Goal: Register for event/course

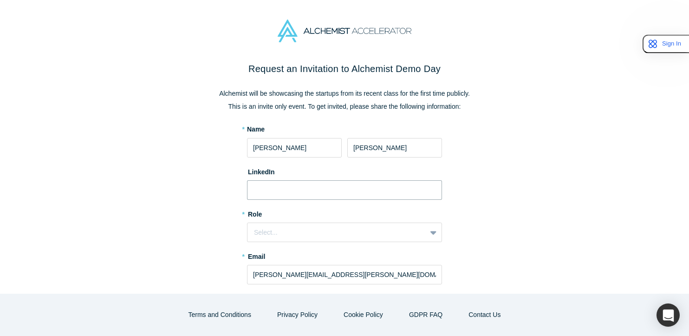
paste input "[URL][DOMAIN_NAME]"
type input "[URL][DOMAIN_NAME]"
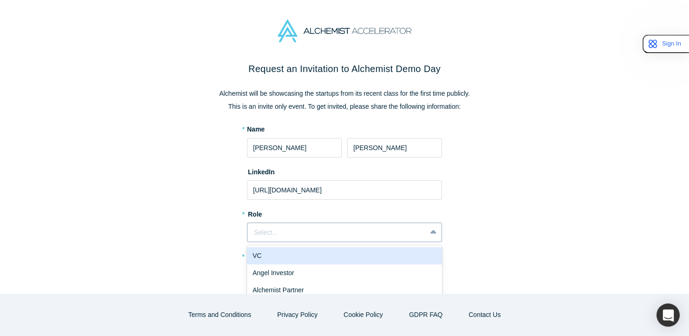
click at [278, 228] on div "Select..." at bounding box center [337, 233] width 166 height 10
click at [276, 258] on div "VC" at bounding box center [344, 255] width 195 height 17
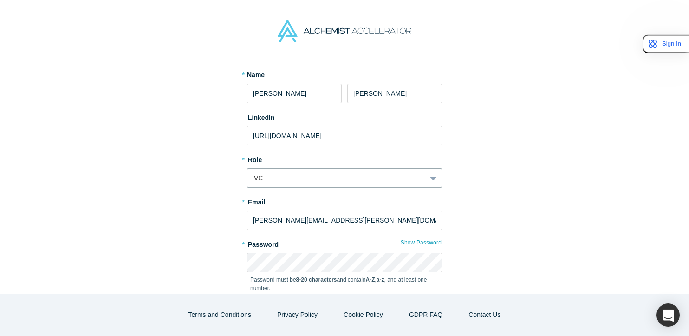
scroll to position [58, 0]
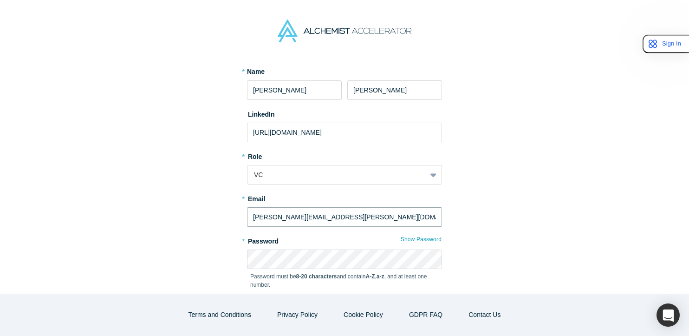
drag, startPoint x: 271, startPoint y: 220, endPoint x: 378, endPoint y: 226, distance: 107.9
click at [378, 226] on input "[PERSON_NAME][EMAIL_ADDRESS][PERSON_NAME][DOMAIN_NAME]" at bounding box center [344, 217] width 195 height 20
type input "[PERSON_NAME][EMAIL_ADDRESS][DOMAIN_NAME]"
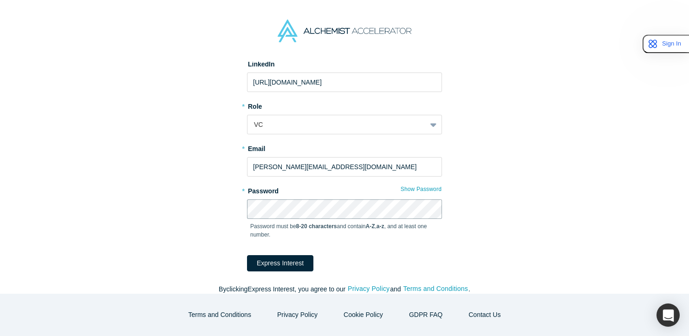
scroll to position [118, 0]
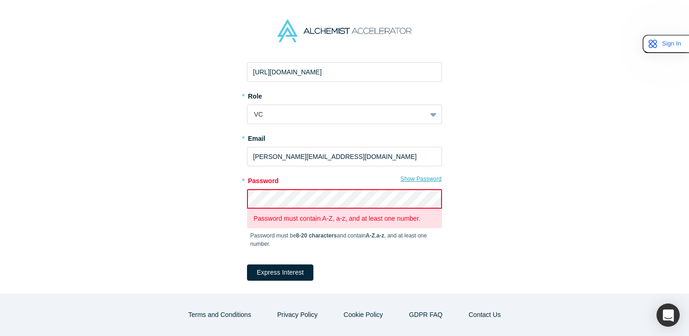
click at [409, 179] on button "Show Password" at bounding box center [421, 179] width 42 height 12
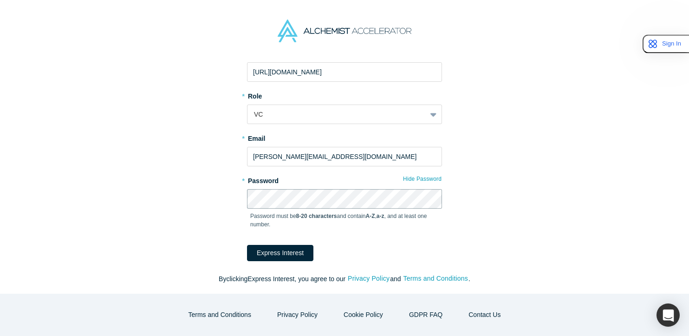
click at [241, 199] on div "Request an Invitation to Alchemist Demo Day Alchemist will be showcasing the st…" at bounding box center [345, 119] width 390 height 350
click at [284, 255] on button "Express Interest" at bounding box center [280, 253] width 66 height 16
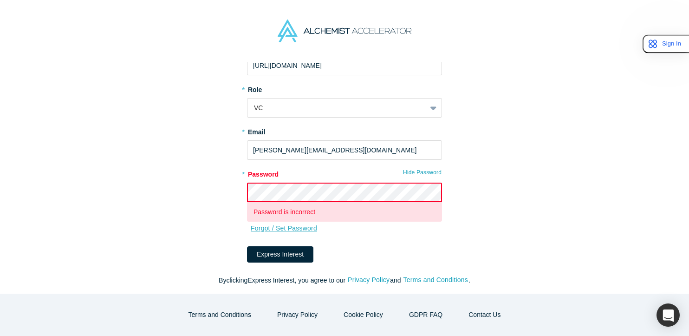
scroll to position [126, 0]
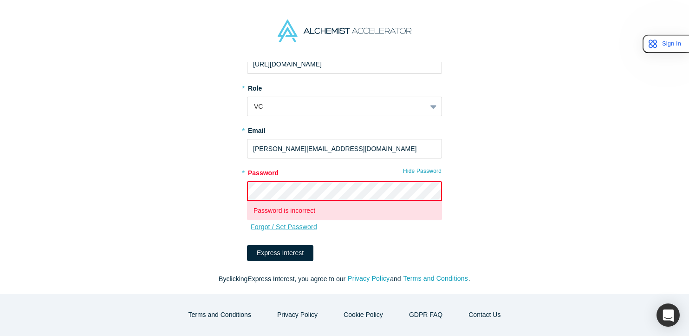
click at [314, 225] on link "Forgot / Set Password" at bounding box center [283, 227] width 67 height 16
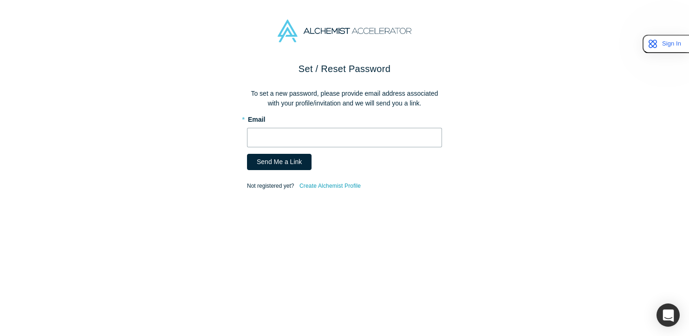
click at [340, 137] on input "text" at bounding box center [344, 138] width 195 height 20
type input "[PERSON_NAME][EMAIL_ADDRESS][DOMAIN_NAME]"
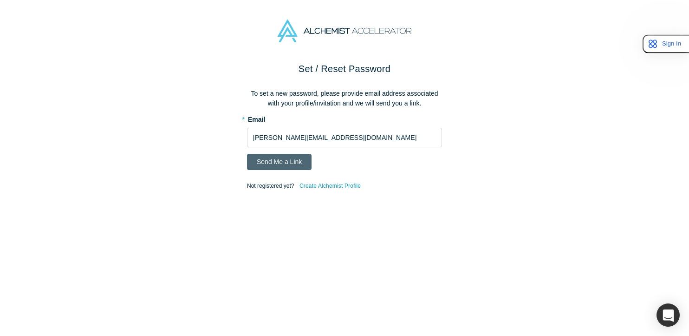
click at [295, 162] on button "Send Me a Link" at bounding box center [279, 162] width 65 height 16
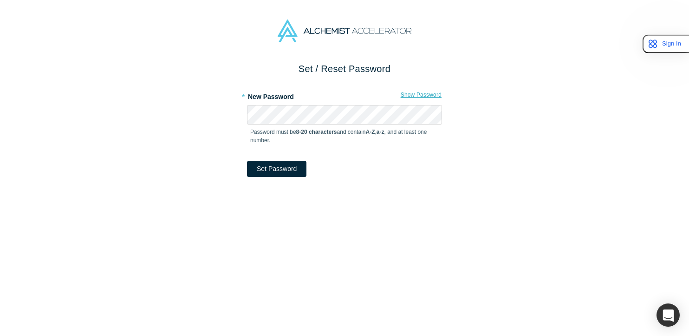
click at [412, 92] on button "Show Password" at bounding box center [421, 95] width 42 height 12
click at [276, 172] on button "Set Password" at bounding box center [276, 169] width 59 height 16
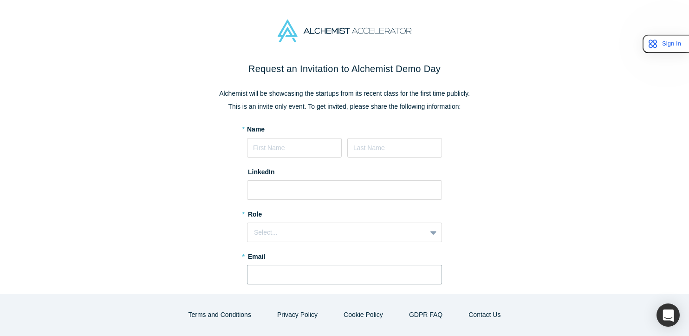
type input "[PERSON_NAME][EMAIL_ADDRESS][DOMAIN_NAME]"
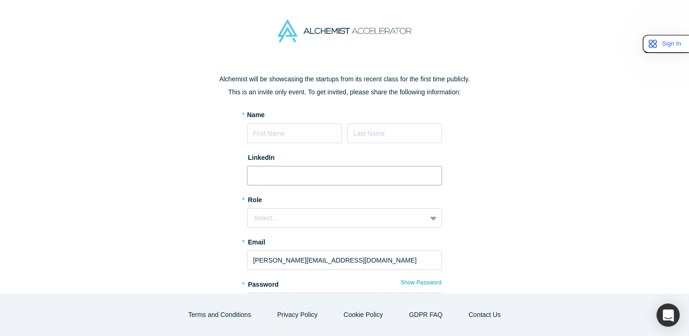
scroll to position [12, 0]
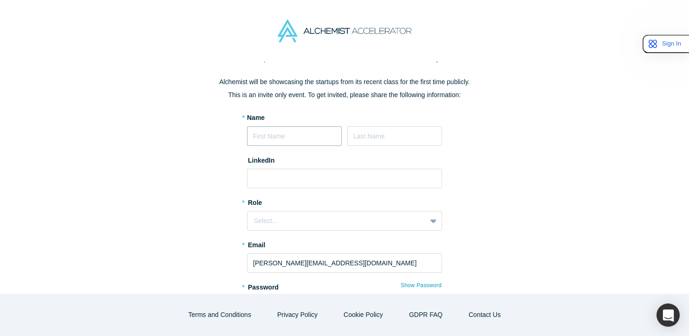
click at [296, 141] on input at bounding box center [294, 136] width 95 height 20
type input "[PERSON_NAME]"
click at [256, 178] on input at bounding box center [344, 179] width 195 height 20
paste input "[URL][DOMAIN_NAME]"
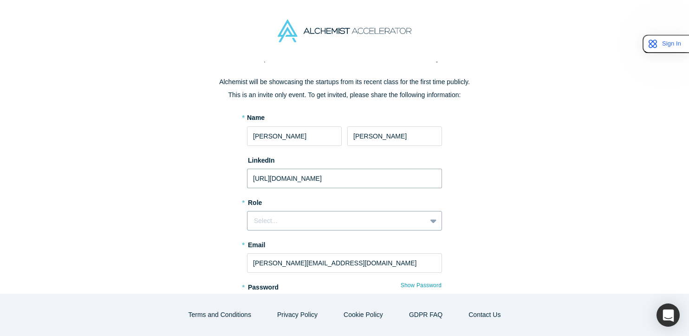
type input "[URL][DOMAIN_NAME]"
click at [264, 223] on div "Select..." at bounding box center [337, 221] width 166 height 10
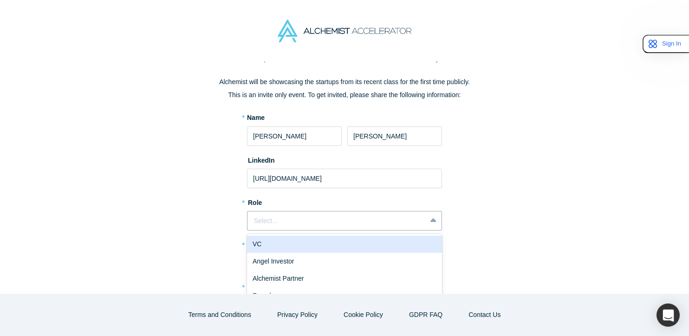
click at [265, 238] on div "VC" at bounding box center [344, 243] width 195 height 17
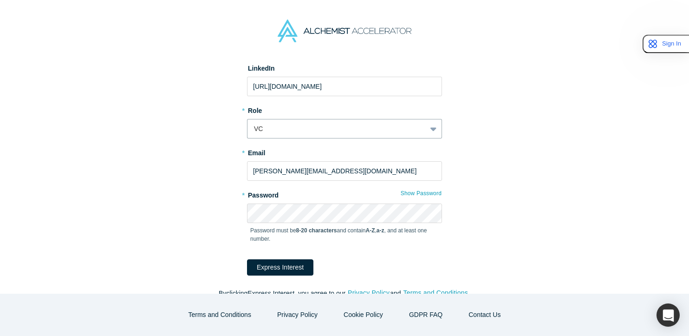
scroll to position [106, 0]
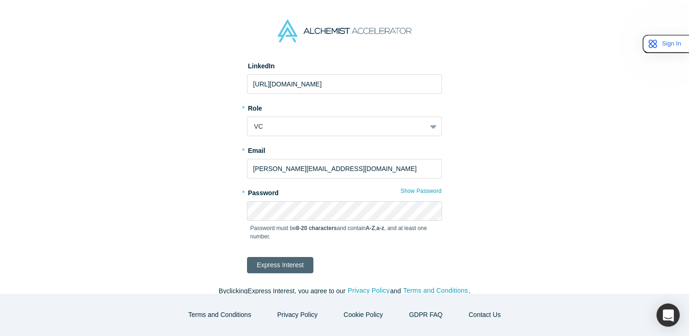
click at [272, 261] on button "Express Interest" at bounding box center [280, 265] width 66 height 16
